Goal: Transaction & Acquisition: Purchase product/service

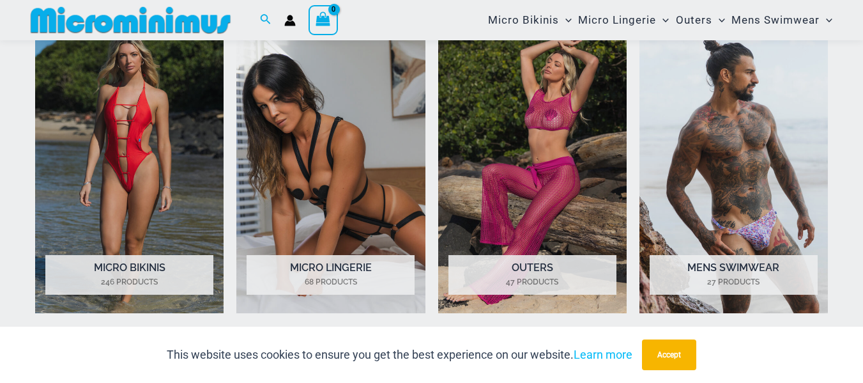
scroll to position [948, 0]
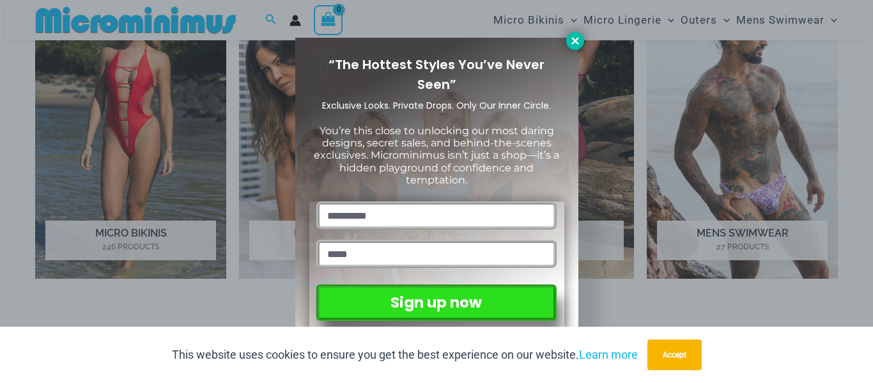
click at [576, 38] on icon at bounding box center [574, 40] width 7 height 7
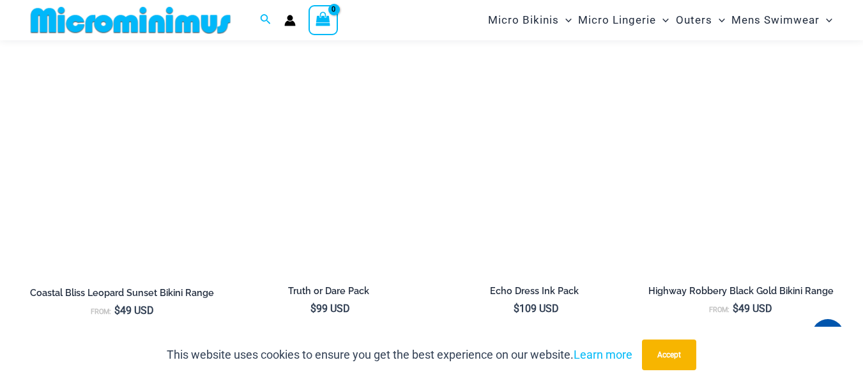
scroll to position [1395, 0]
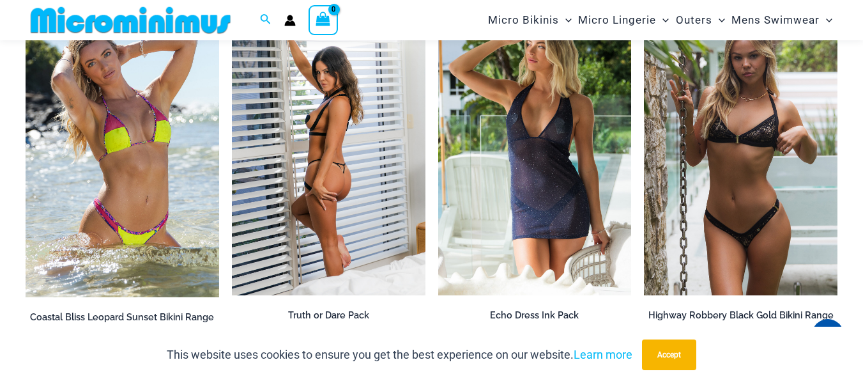
click at [334, 200] on img at bounding box center [329, 150] width 194 height 290
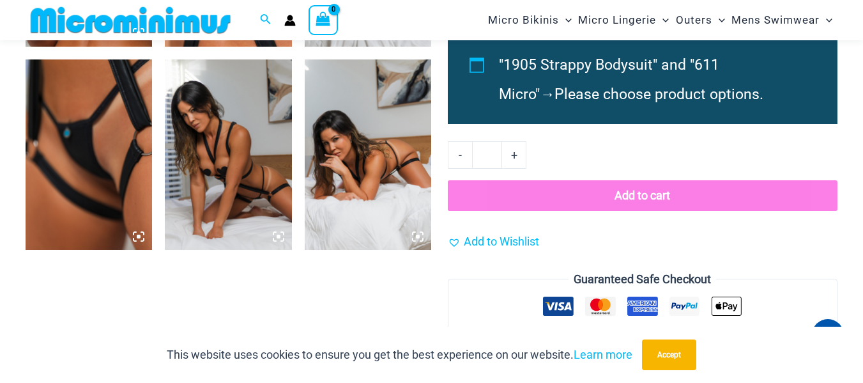
scroll to position [1086, 0]
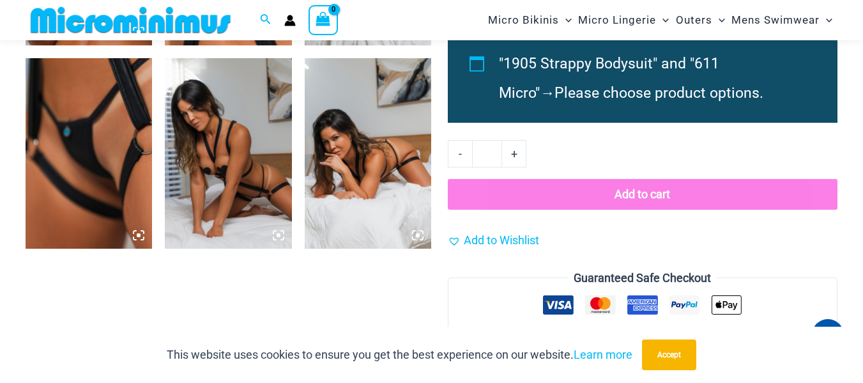
click at [81, 148] on img at bounding box center [89, 153] width 127 height 190
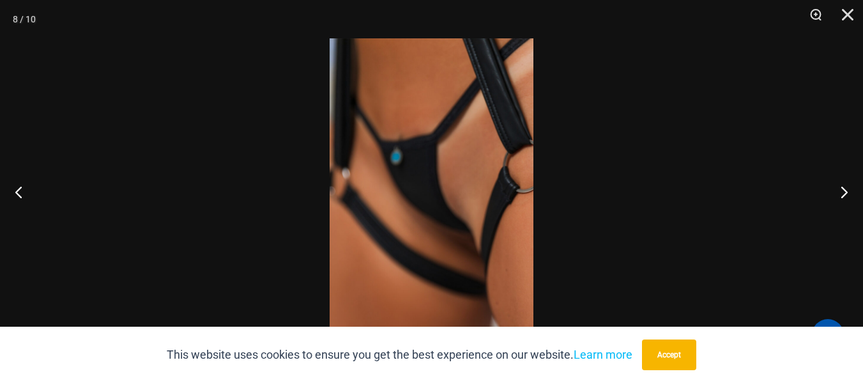
click at [461, 196] on img at bounding box center [432, 191] width 204 height 306
